Goal: Task Accomplishment & Management: Manage account settings

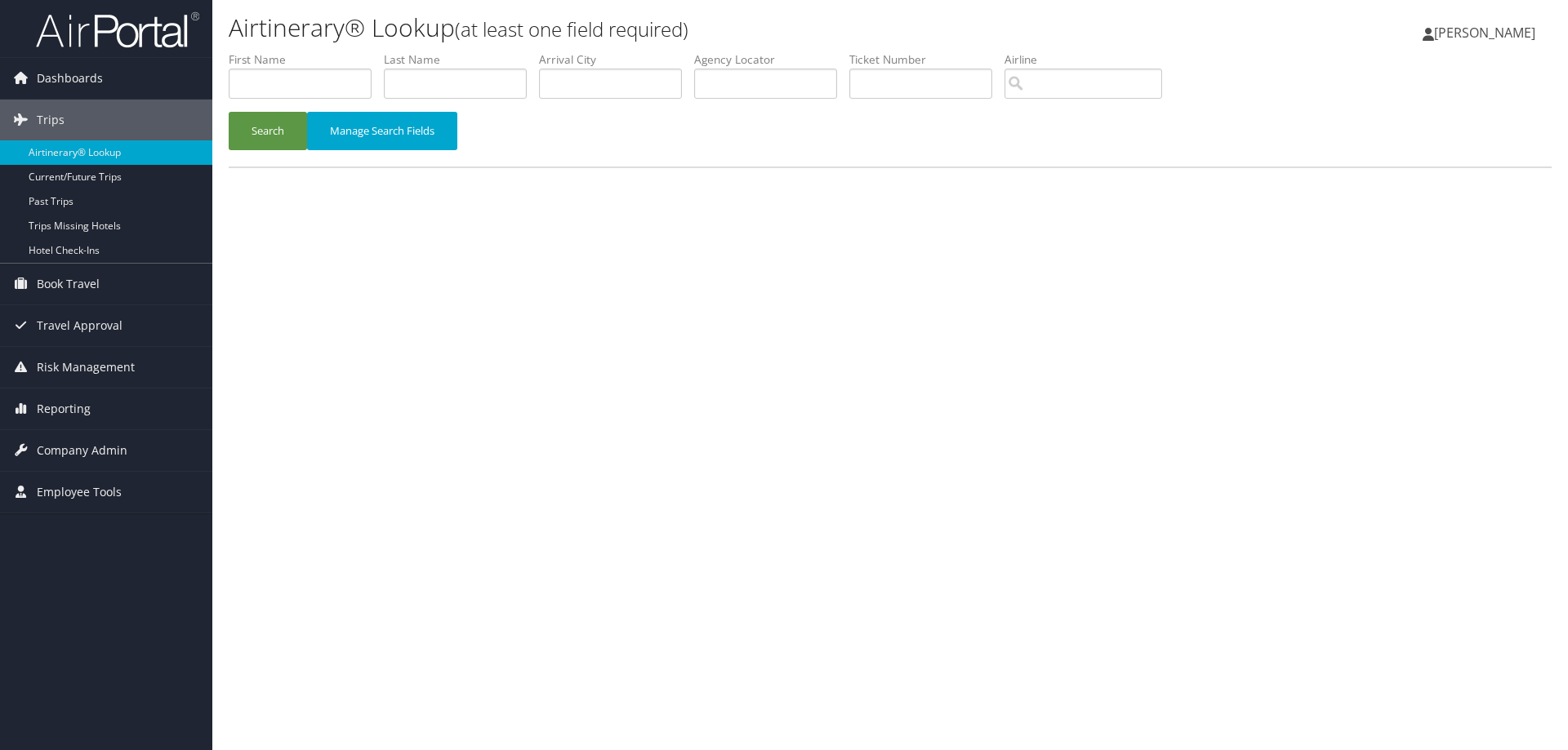
click at [127, 24] on img at bounding box center [117, 30] width 164 height 38
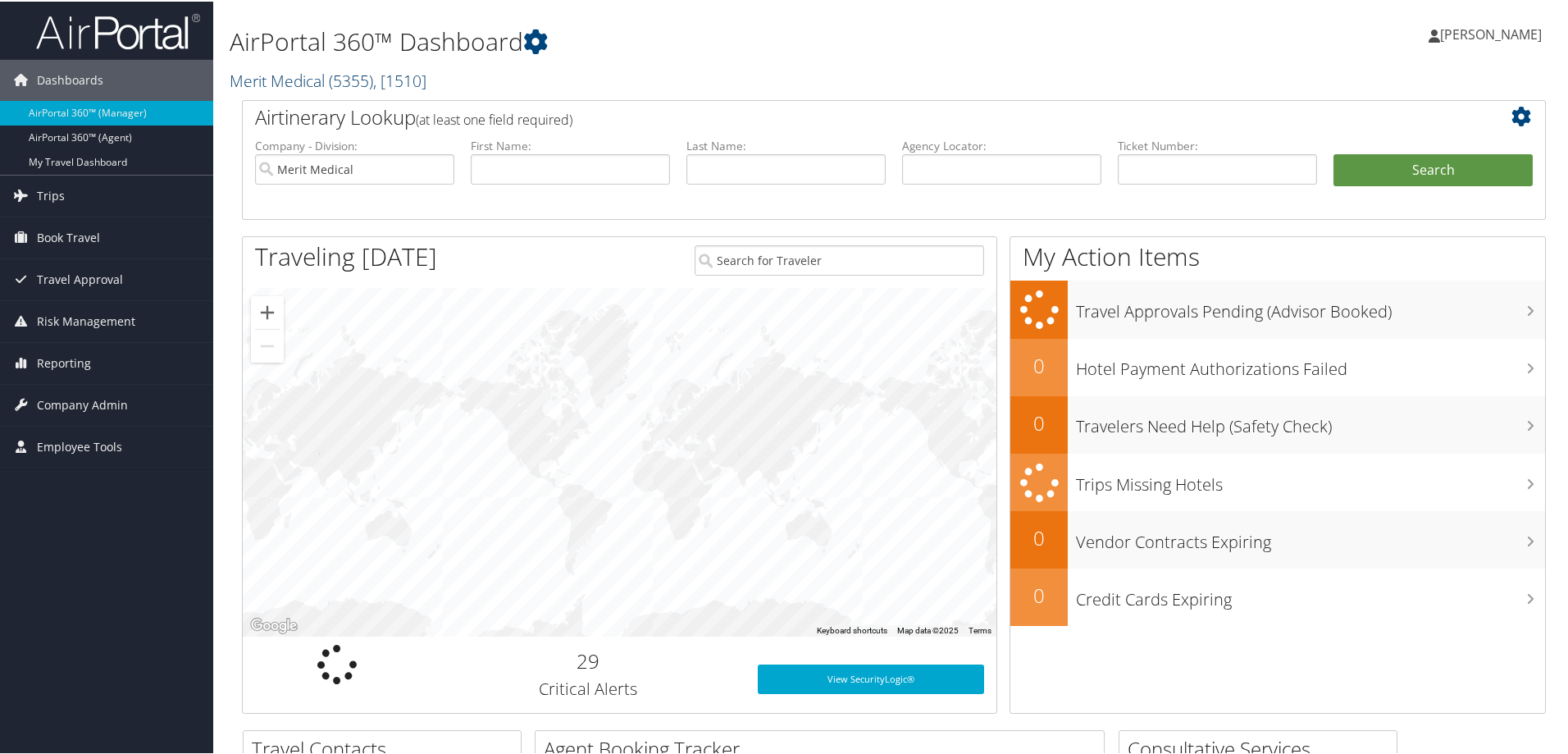
click at [344, 78] on span "( 5355 )" at bounding box center [351, 79] width 44 height 23
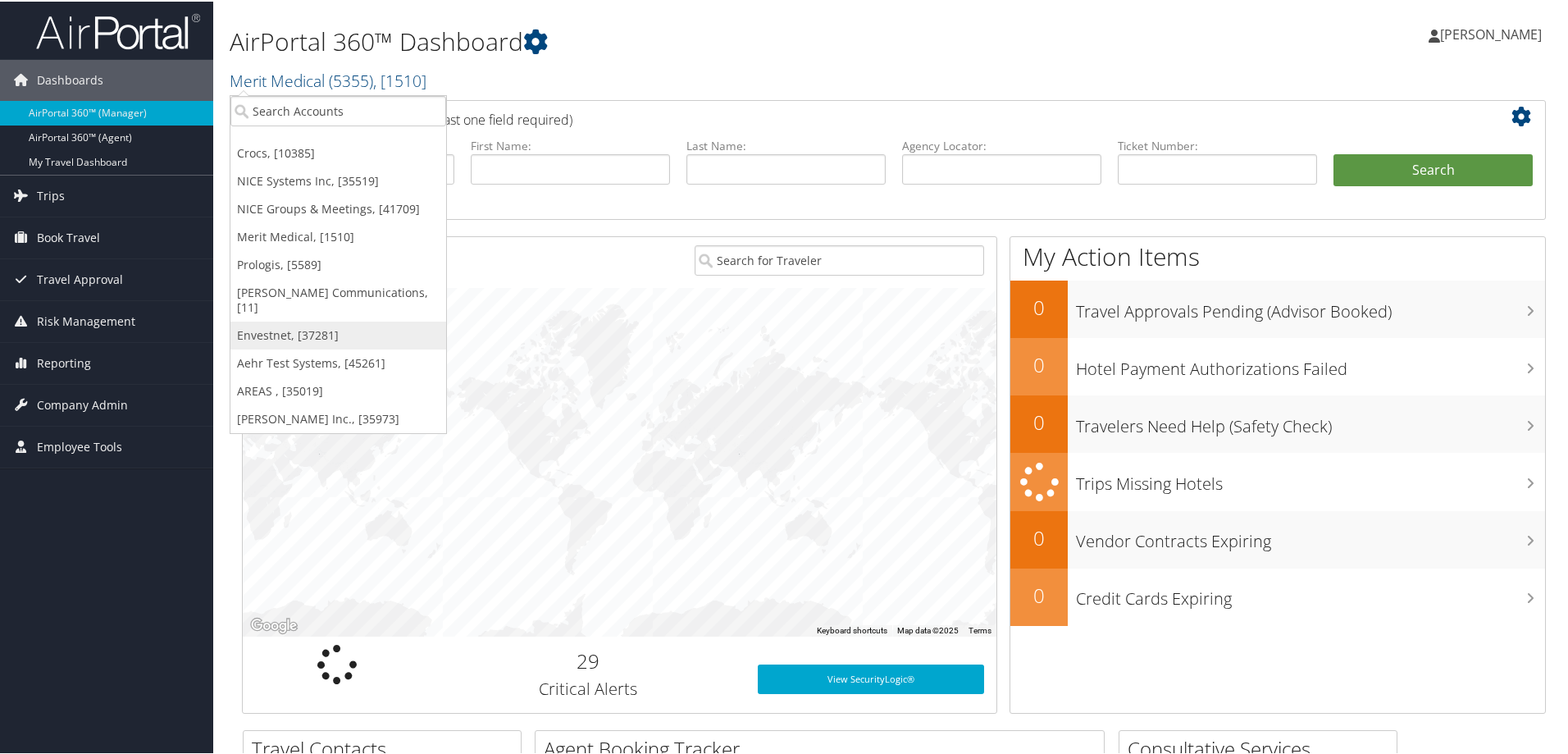
click at [258, 320] on link "Envestnet, [37281]" at bounding box center [338, 334] width 216 height 28
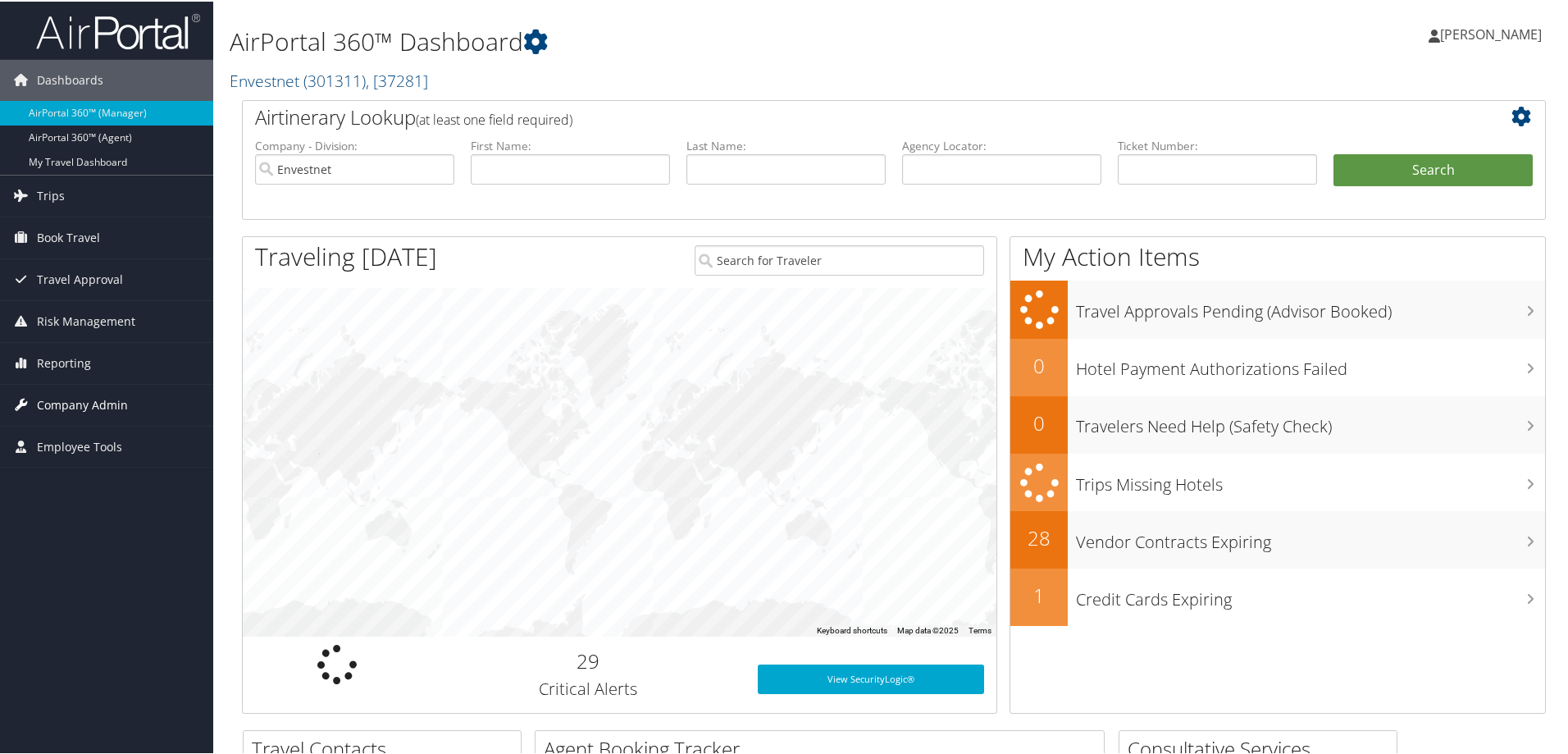
click at [97, 398] on span "Company Admin" at bounding box center [82, 403] width 91 height 41
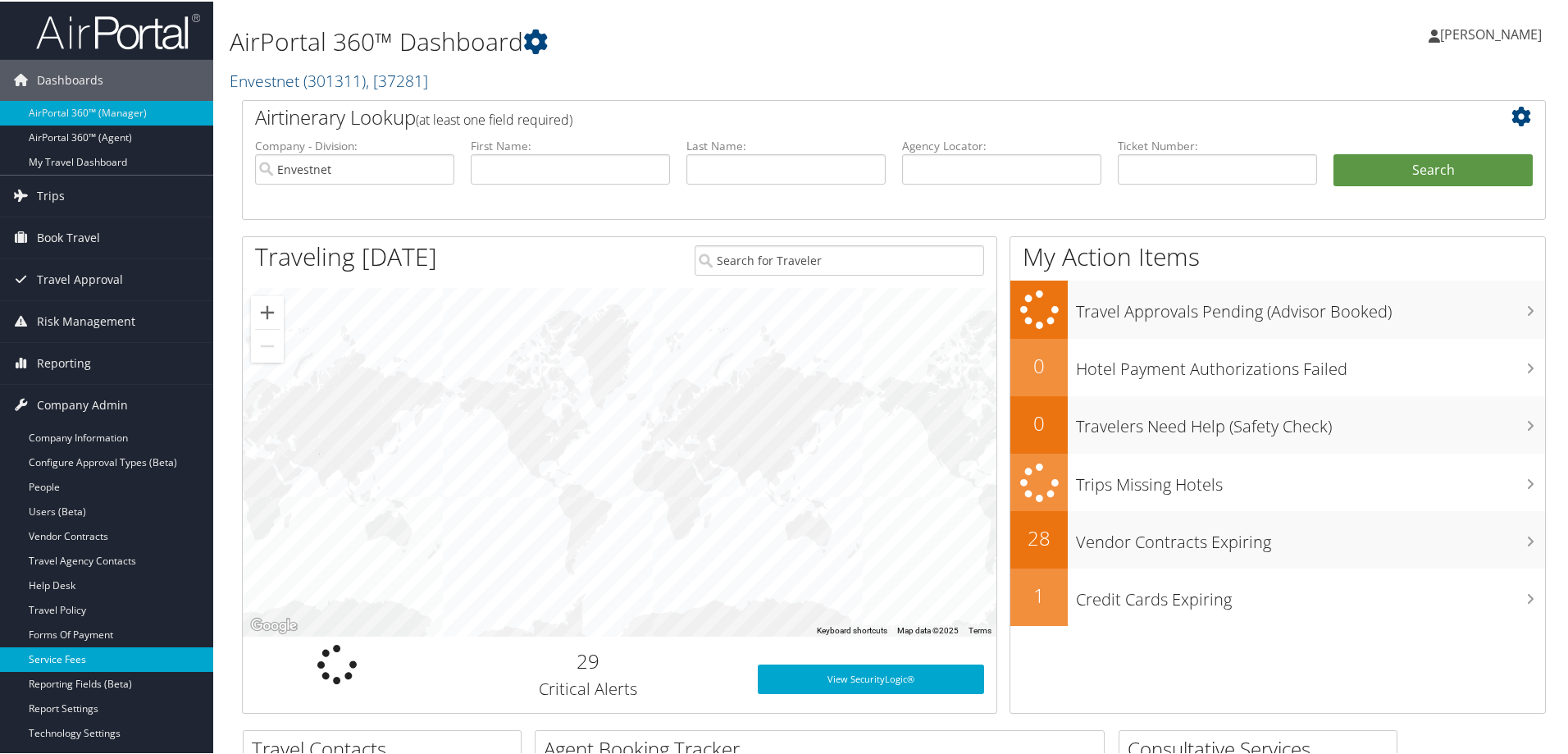
click at [71, 656] on link "Service Fees" at bounding box center [107, 658] width 213 height 25
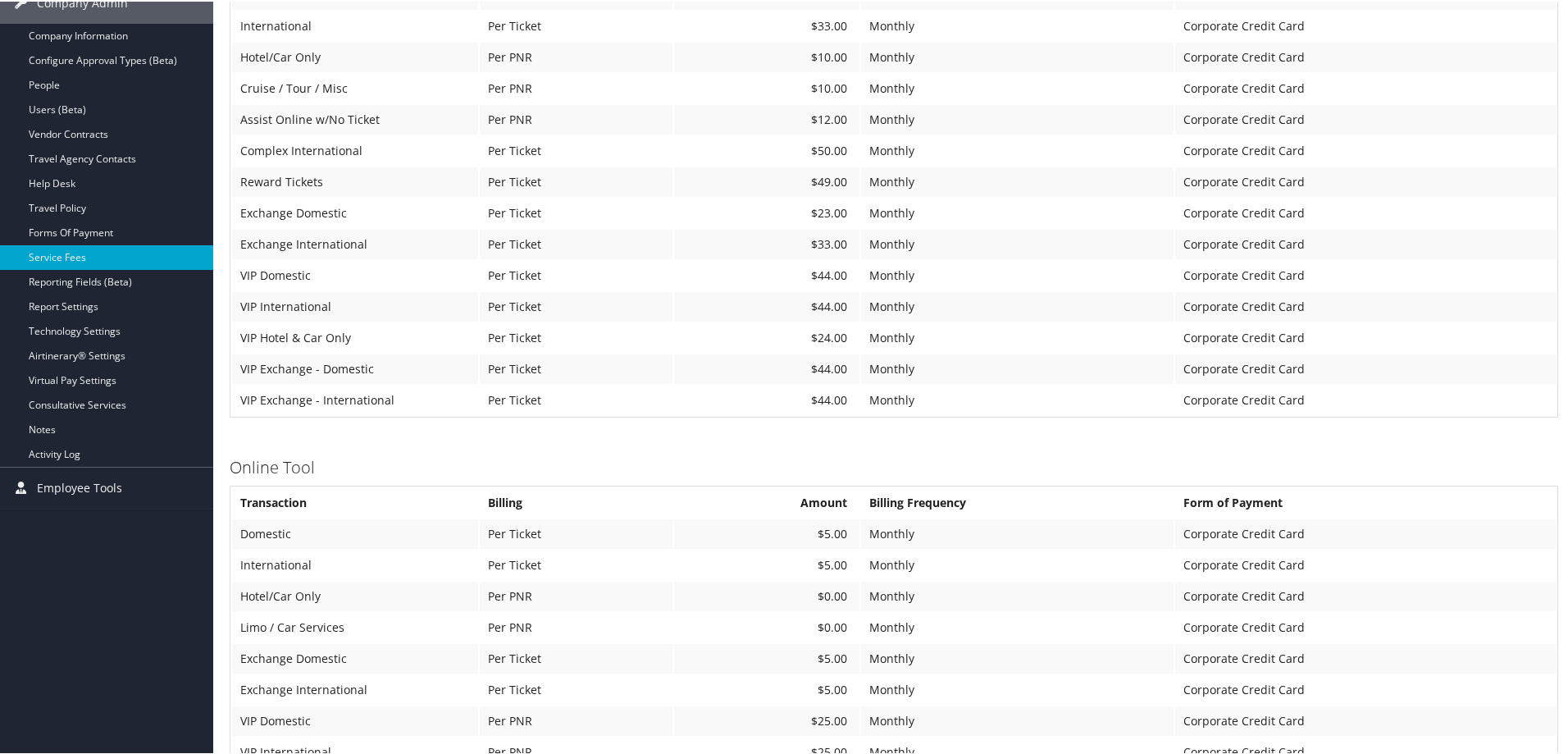
scroll to position [246, 0]
